Goal: Task Accomplishment & Management: Use online tool/utility

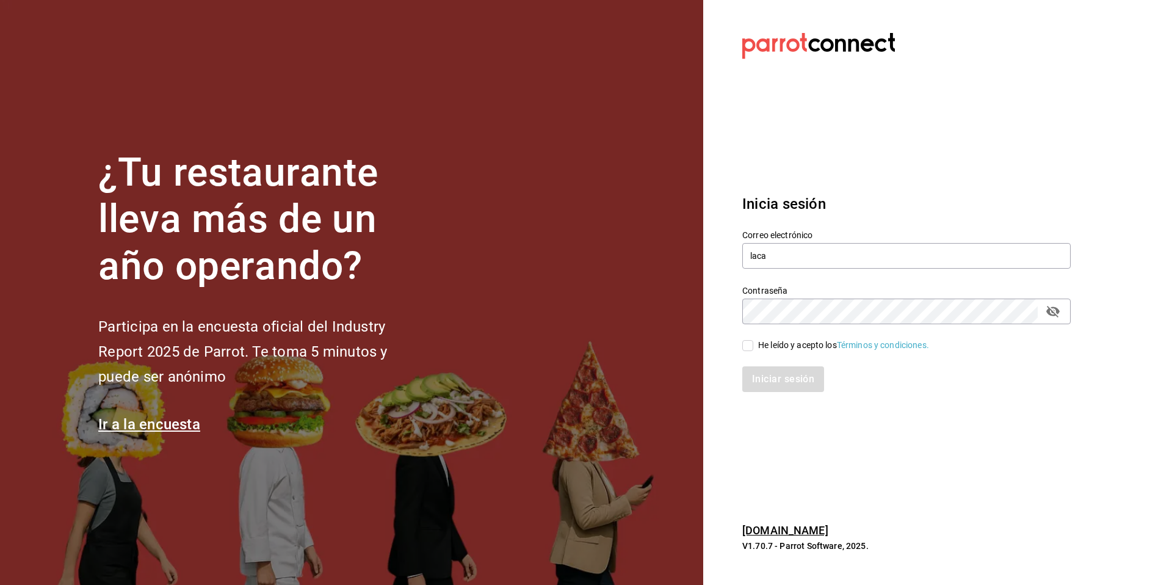
drag, startPoint x: 786, startPoint y: 260, endPoint x: 724, endPoint y: 247, distance: 63.1
click at [724, 247] on section "Datos incorrectos. Verifica que tu Correo o Contraseña estén bien escritos. Ini…" at bounding box center [901, 292] width 397 height 585
type input "[EMAIL_ADDRESS][DOMAIN_NAME]"
click at [783, 349] on div "He leído y acepto los Términos y condiciones." at bounding box center [843, 345] width 171 height 13
click at [753, 349] on input "He leído y acepto los Términos y condiciones." at bounding box center [747, 345] width 11 height 11
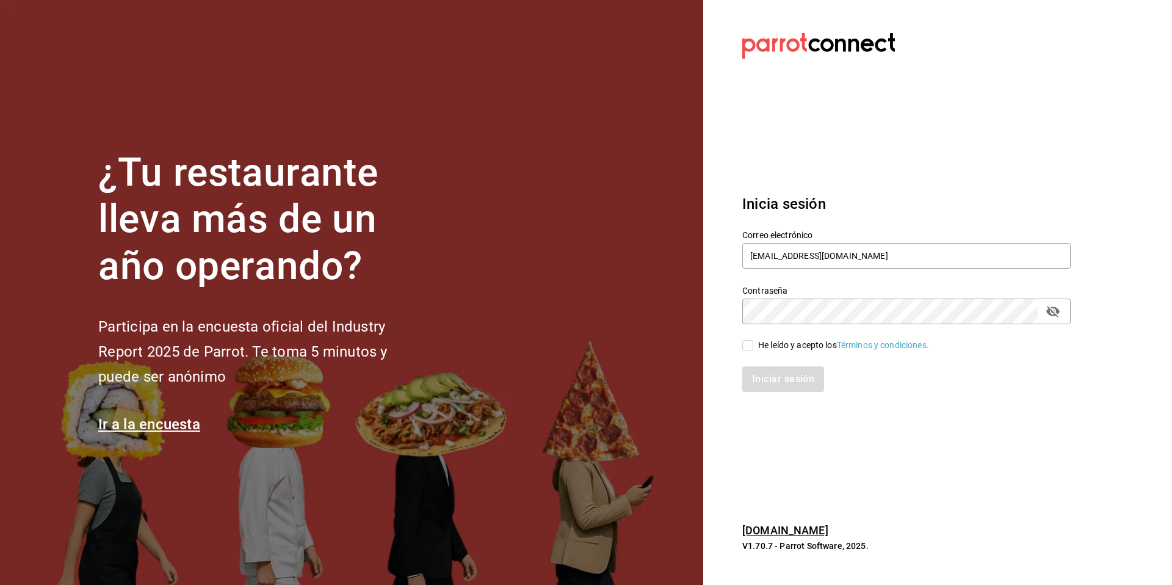
checkbox input "true"
click at [771, 378] on button "Iniciar sesión" at bounding box center [783, 379] width 83 height 26
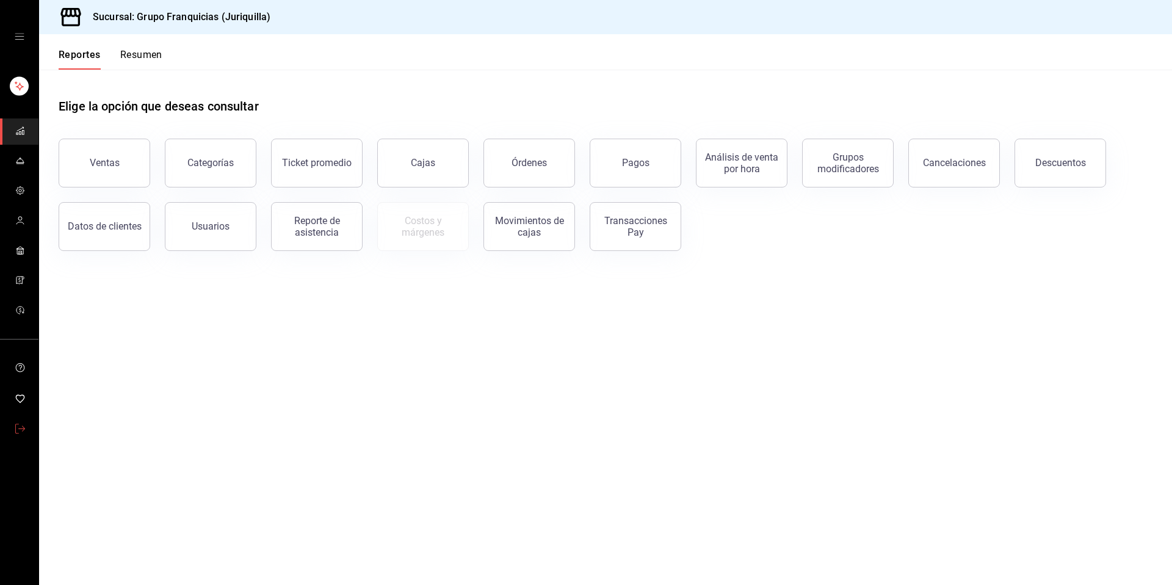
click at [10, 432] on link "mailbox folders" at bounding box center [19, 429] width 38 height 26
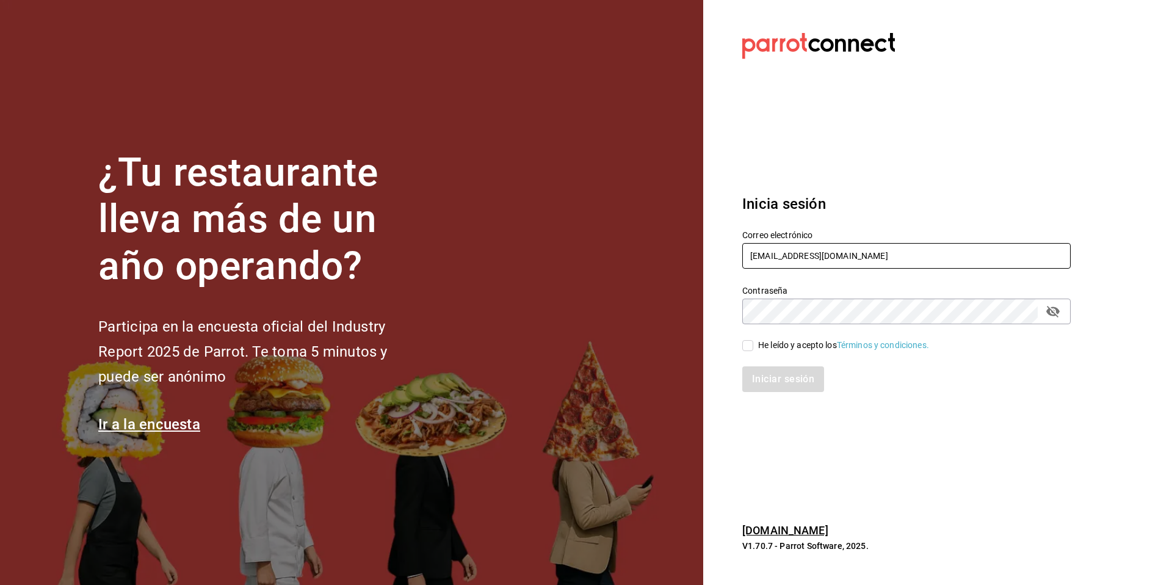
click at [836, 259] on input "grupofranquicias@juriquilla.com" at bounding box center [906, 256] width 328 height 26
drag, startPoint x: 896, startPoint y: 262, endPoint x: 739, endPoint y: 256, distance: 157.6
click at [739, 256] on div "Correo electrónico grupofranquicias@juriquilla.com" at bounding box center [899, 243] width 343 height 56
type input "multiuser@GrupoFranquicias.com"
click at [766, 344] on div "He leído y acepto los Términos y condiciones." at bounding box center [843, 345] width 171 height 13
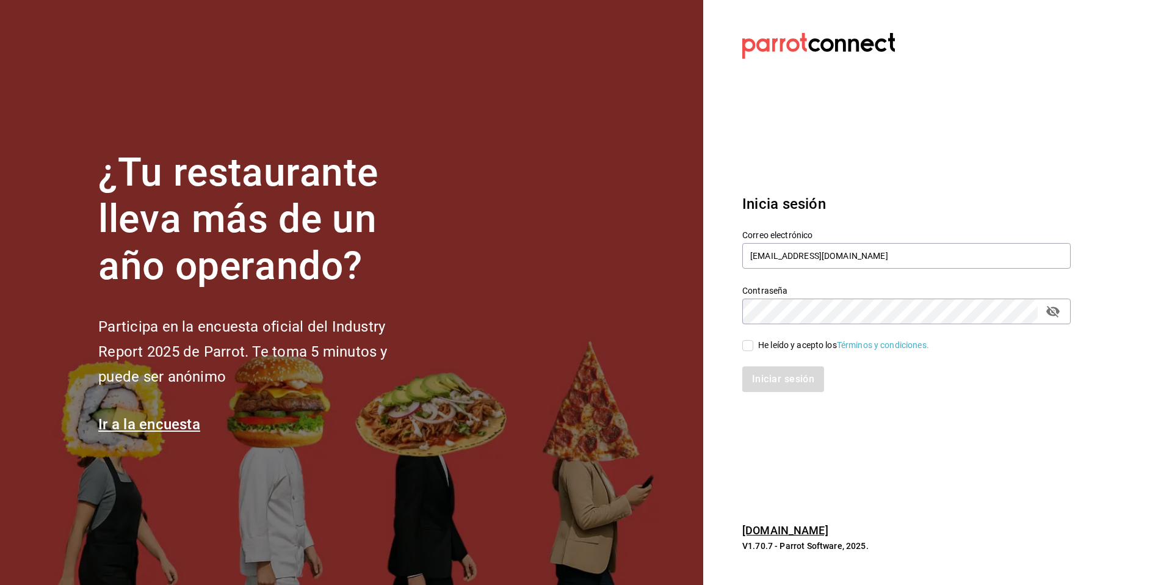
click at [753, 344] on input "He leído y acepto los Términos y condiciones." at bounding box center [747, 345] width 11 height 11
checkbox input "true"
click at [764, 383] on button "Iniciar sesión" at bounding box center [783, 379] width 83 height 26
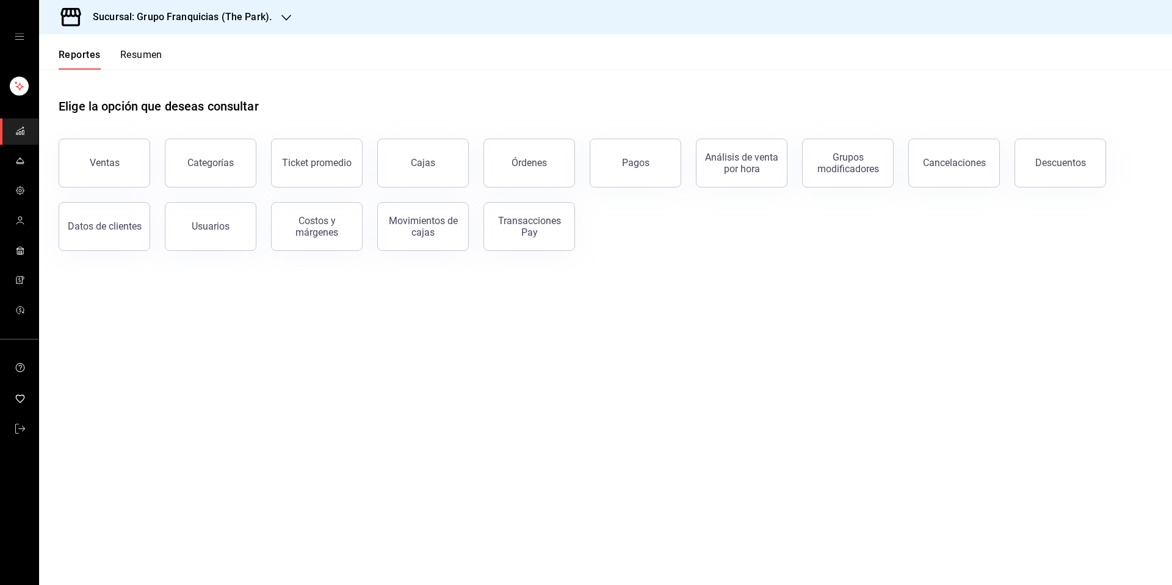
click at [261, 15] on h3 "Sucursal: Grupo Franquicias (The Park)." at bounding box center [177, 17] width 189 height 15
